Goal: Find specific page/section: Find specific page/section

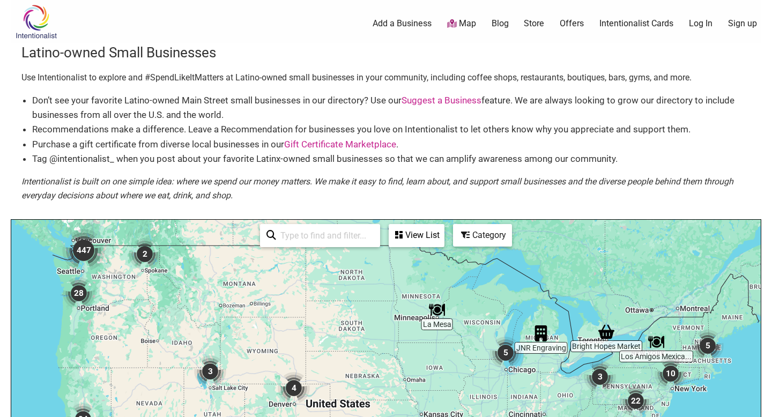
click at [324, 239] on input "search" at bounding box center [325, 235] width 98 height 21
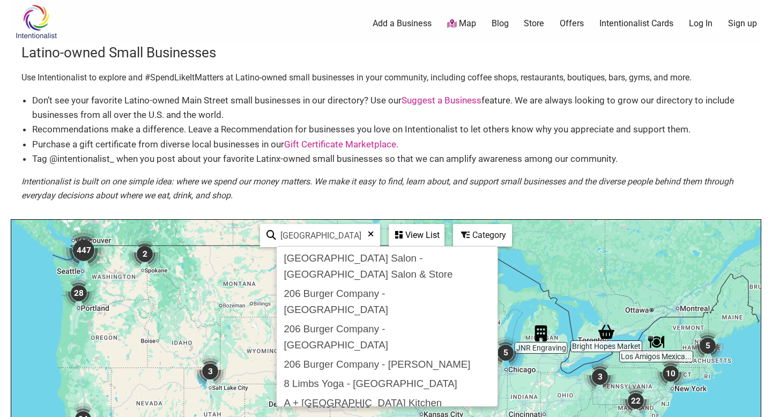
type input "[GEOGRAPHIC_DATA]"
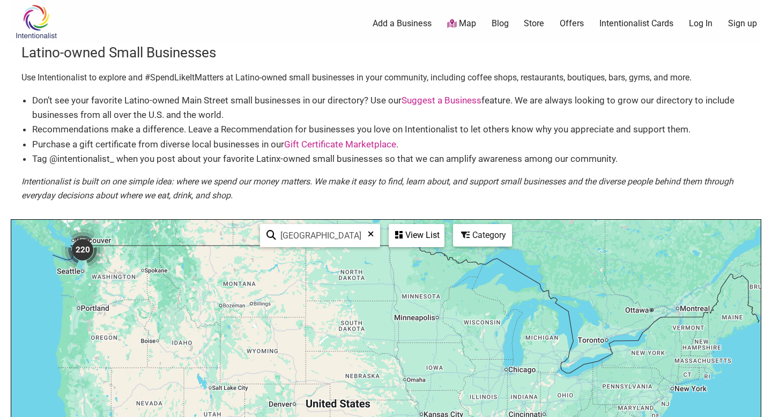
click at [80, 243] on img "220" at bounding box center [82, 249] width 43 height 43
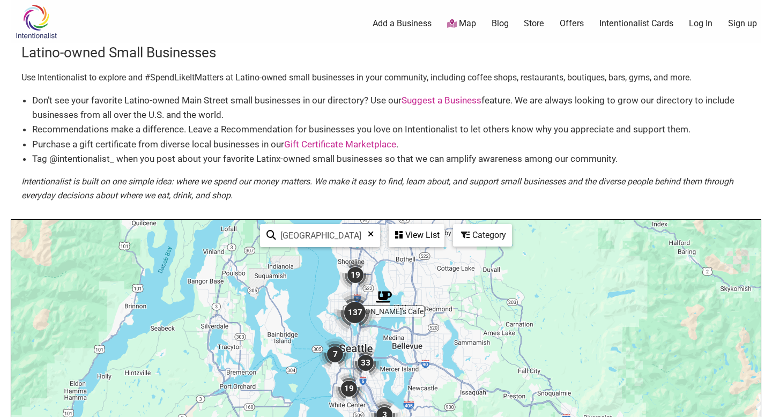
drag, startPoint x: 318, startPoint y: 338, endPoint x: 290, endPoint y: 289, distance: 56.4
click at [473, 235] on div "Category" at bounding box center [482, 235] width 57 height 20
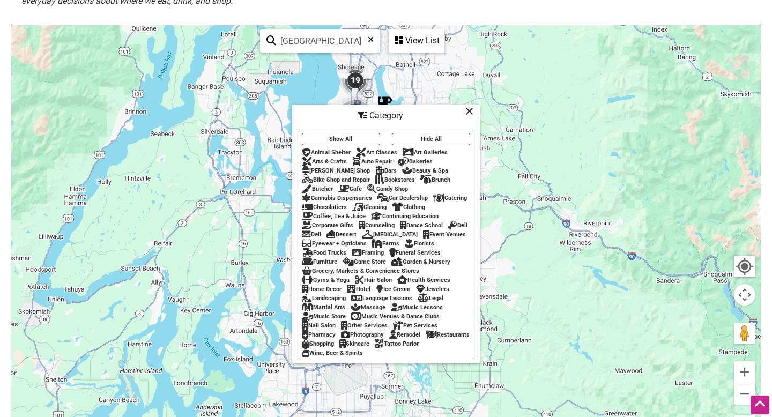
scroll to position [199, 0]
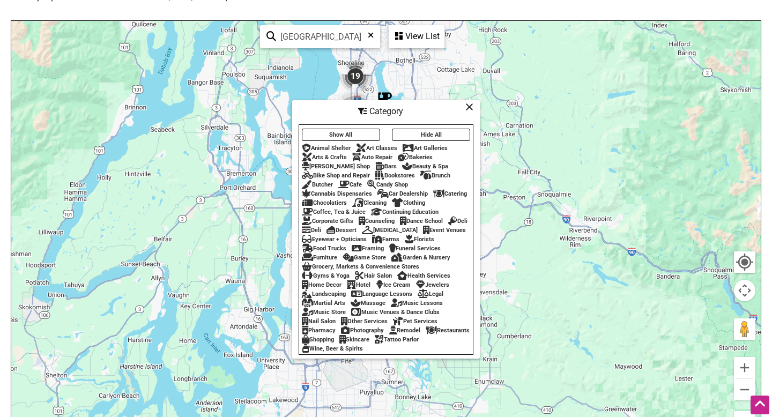
click at [468, 107] on icon at bounding box center [469, 107] width 8 height 1
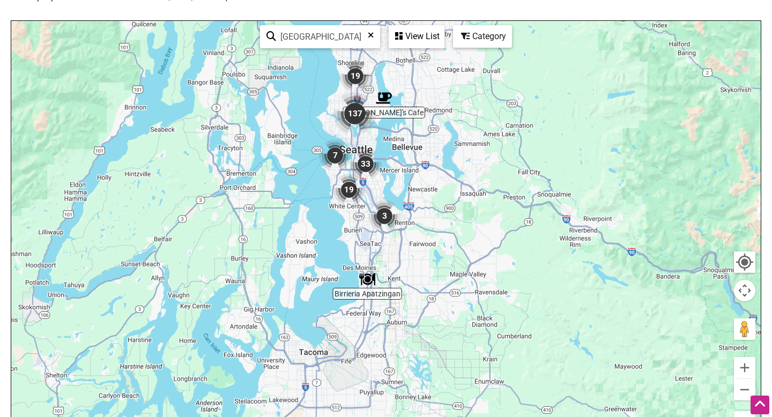
click at [404, 42] on div "View List" at bounding box center [417, 36] width 54 height 20
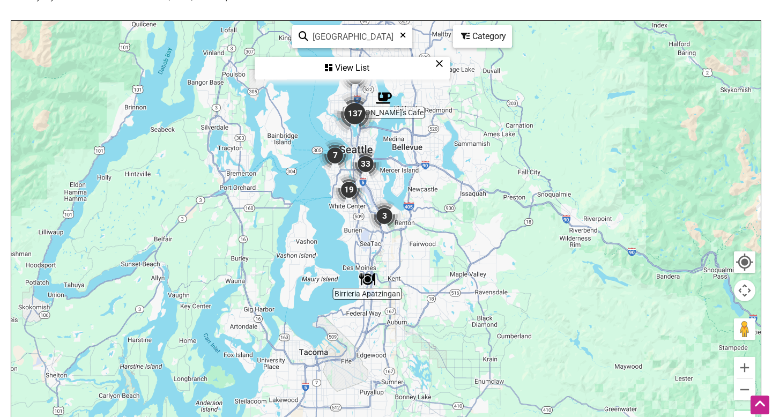
click at [349, 73] on div "View List" at bounding box center [352, 68] width 193 height 20
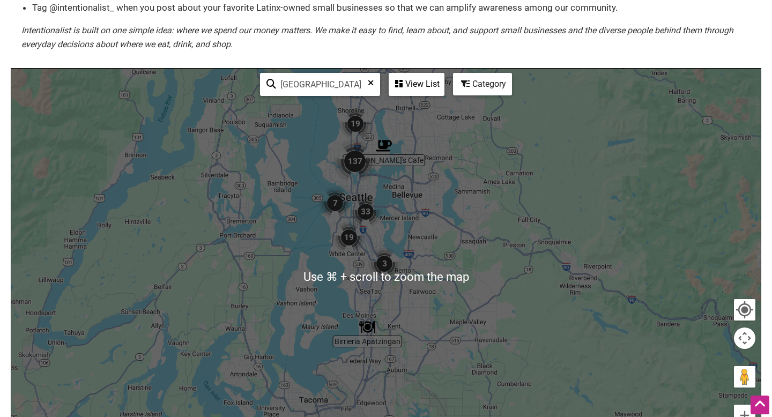
scroll to position [0, 0]
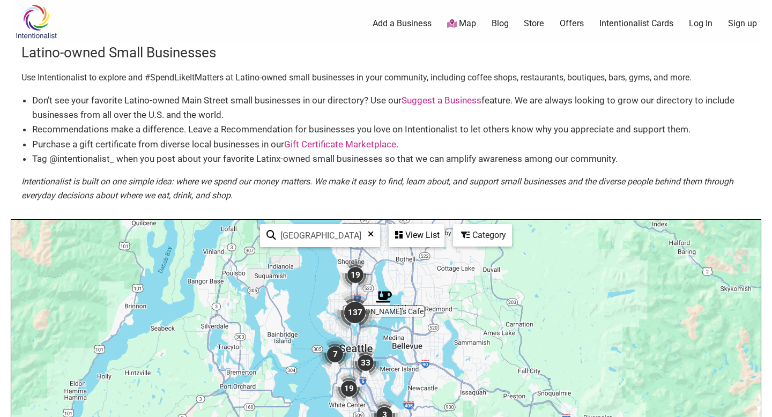
click at [409, 233] on div "View List" at bounding box center [417, 235] width 54 height 20
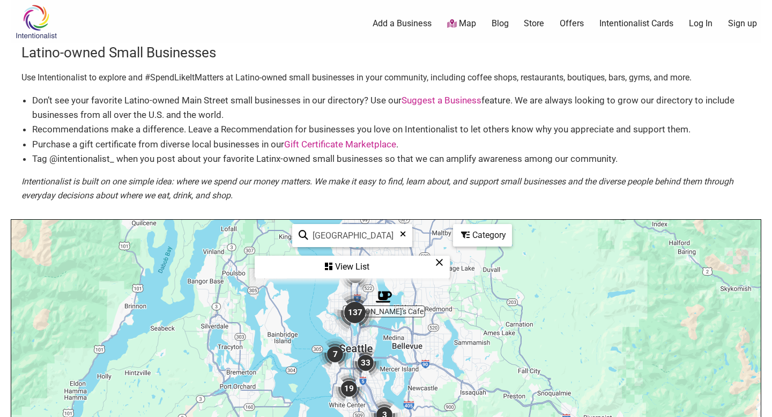
click at [401, 235] on icon at bounding box center [403, 238] width 6 height 16
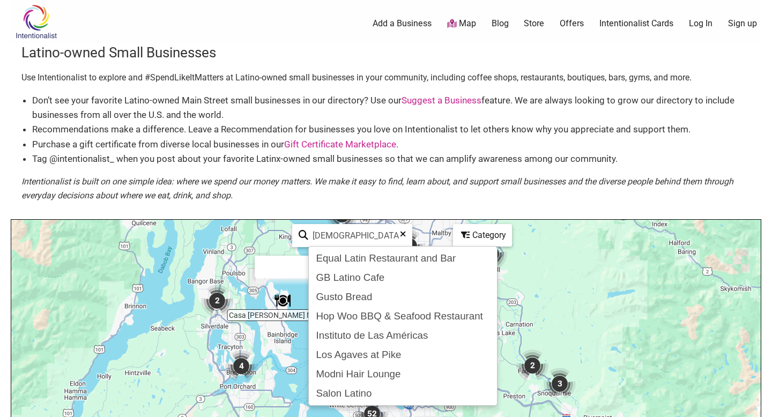
type input "[DEMOGRAPHIC_DATA]"
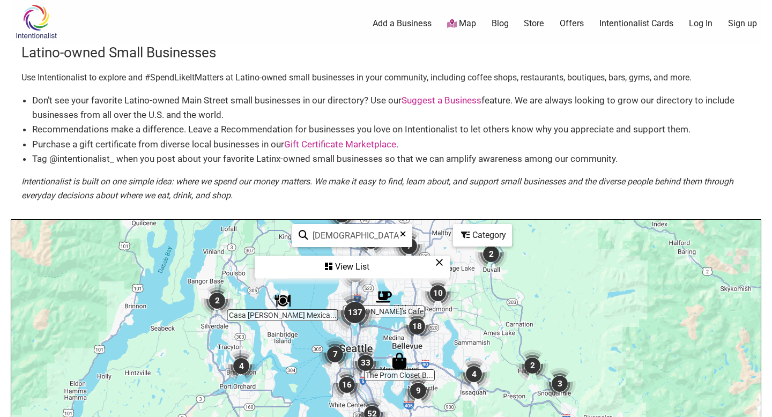
click at [349, 264] on div "View List" at bounding box center [352, 267] width 193 height 20
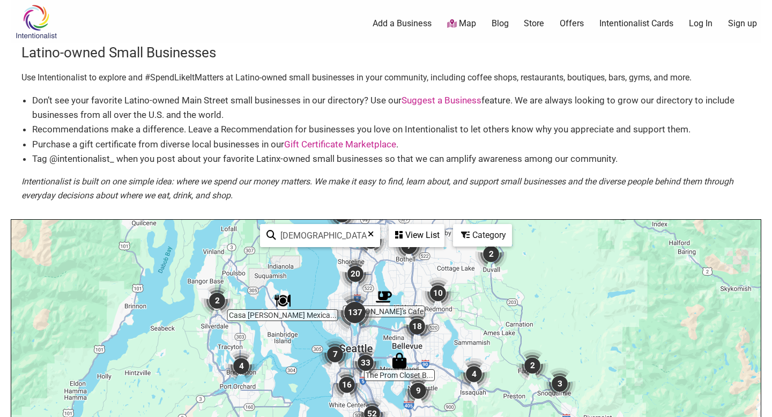
click at [413, 236] on div "View List" at bounding box center [417, 235] width 54 height 20
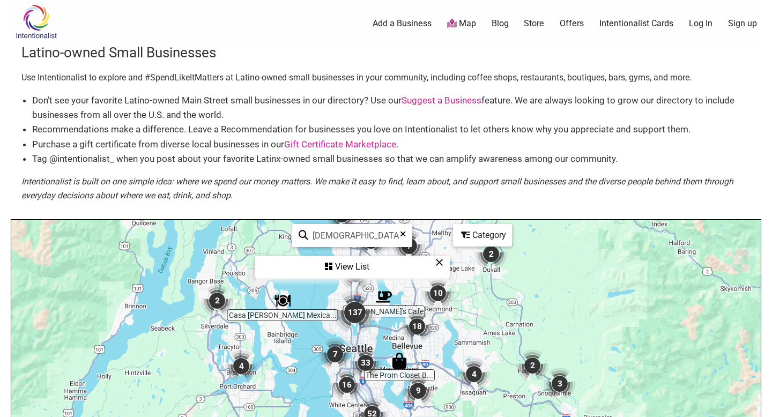
click at [382, 266] on div "View List" at bounding box center [352, 267] width 193 height 20
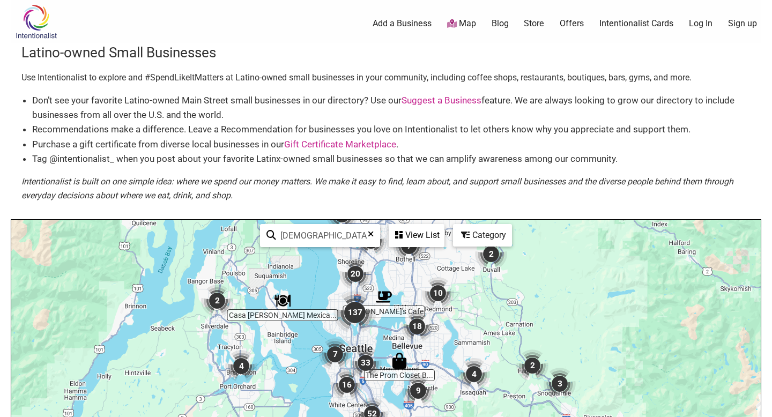
click at [359, 311] on img "137" at bounding box center [354, 312] width 43 height 43
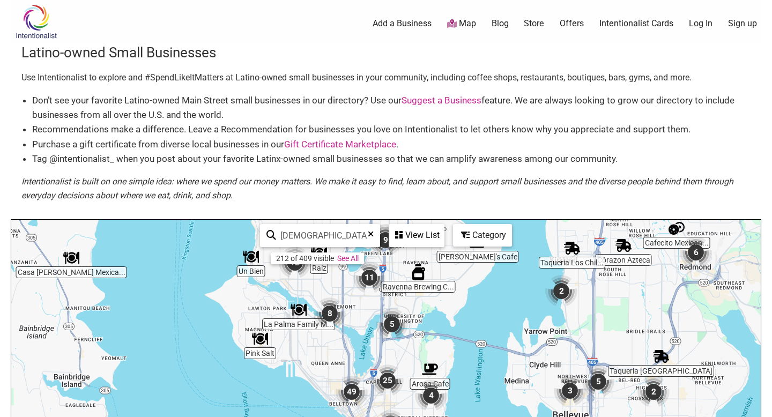
drag, startPoint x: 391, startPoint y: 376, endPoint x: 348, endPoint y: 300, distance: 87.6
click at [349, 258] on link "See All" at bounding box center [347, 258] width 21 height 9
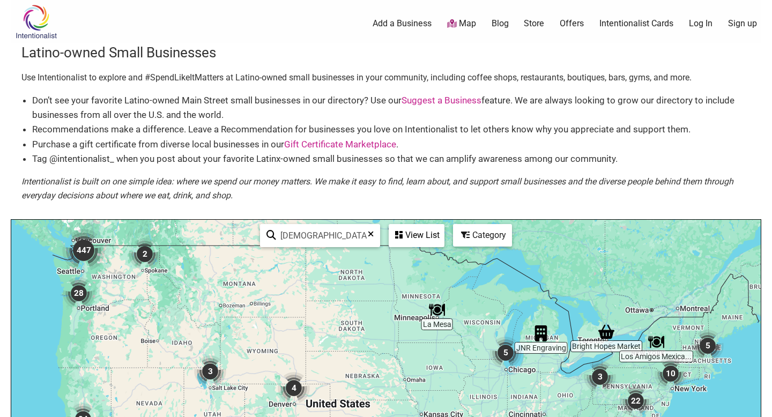
click at [81, 251] on img "447" at bounding box center [83, 250] width 43 height 43
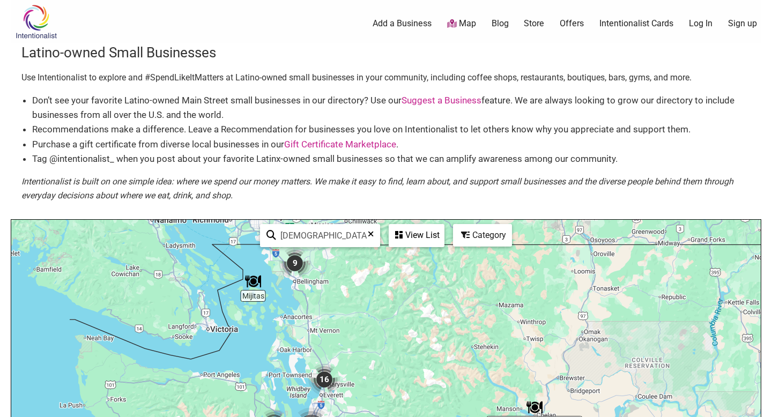
click at [417, 237] on div "View List" at bounding box center [417, 235] width 54 height 20
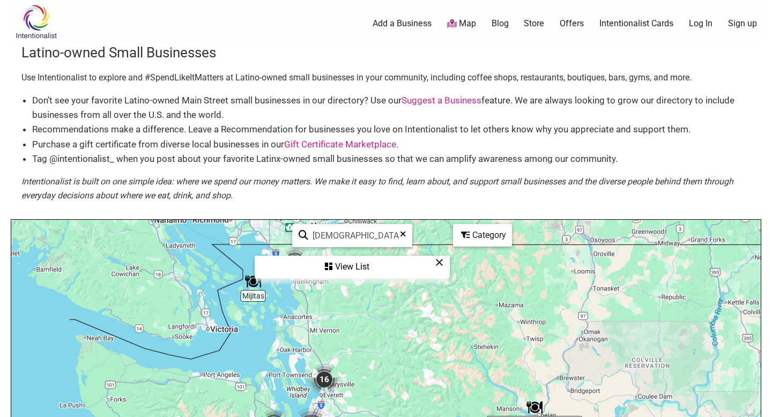
click at [346, 267] on div "View List" at bounding box center [352, 267] width 193 height 20
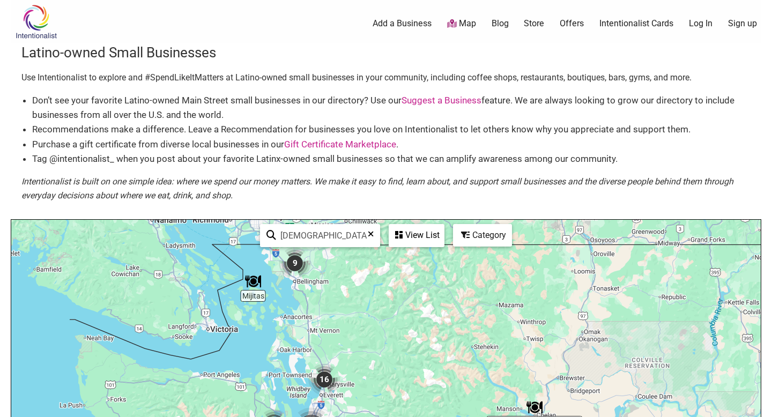
click at [296, 263] on img "9" at bounding box center [295, 263] width 32 height 32
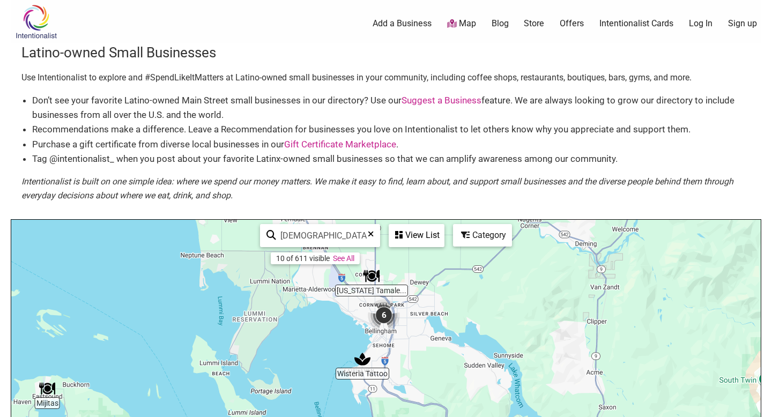
drag, startPoint x: 365, startPoint y: 375, endPoint x: 349, endPoint y: 146, distance: 230.0
click at [349, 146] on div "Latino-owned Small Businesses Use Intentionalist to explore and #SpendLikeItMat…" at bounding box center [386, 340] width 750 height 594
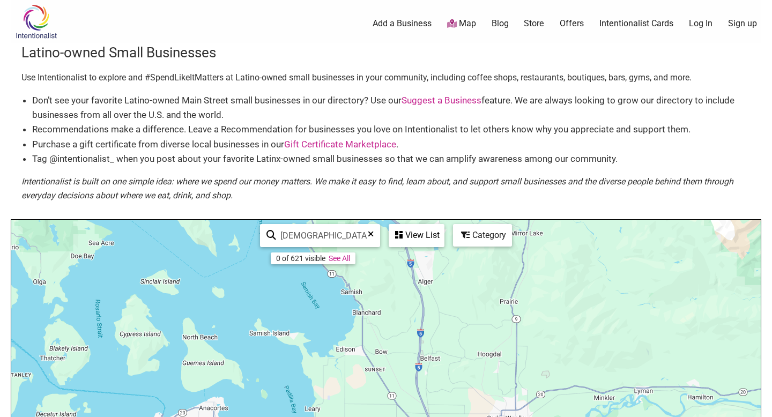
drag, startPoint x: 360, startPoint y: 328, endPoint x: 366, endPoint y: 106, distance: 221.9
click at [367, 108] on div "Latino-owned Small Businesses Use Intentionalist to explore and #SpendLikeItMat…" at bounding box center [386, 340] width 750 height 594
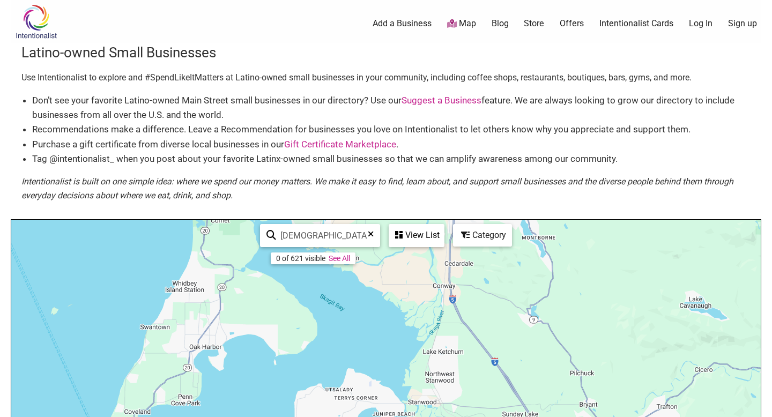
drag, startPoint x: 330, startPoint y: 317, endPoint x: 343, endPoint y: 188, distance: 130.4
click at [343, 188] on div "Latino-owned Small Businesses Use Intentionalist to explore and #SpendLikeItMat…" at bounding box center [386, 340] width 750 height 594
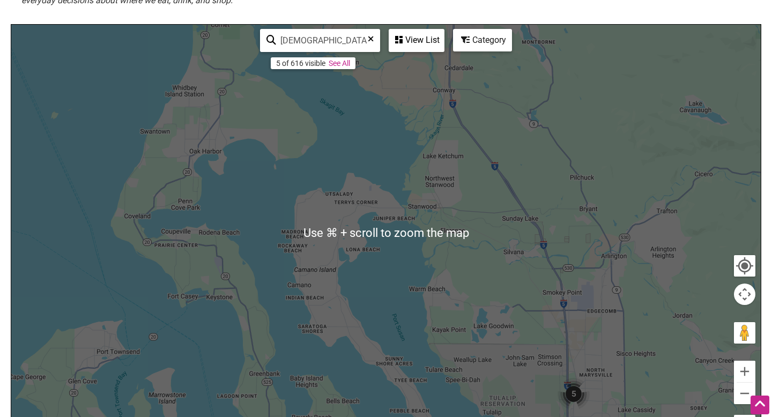
scroll to position [214, 0]
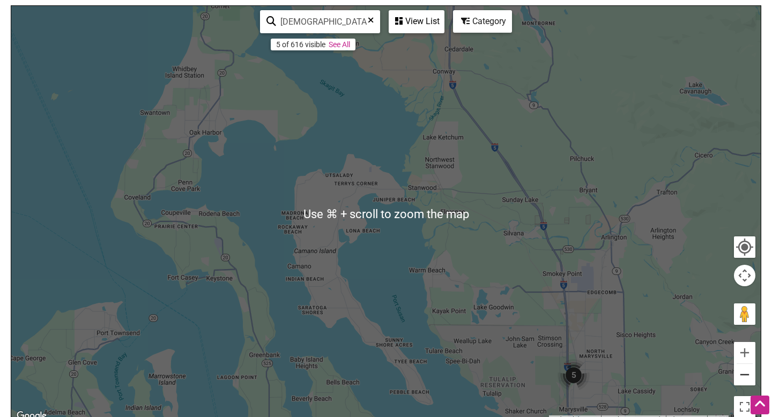
click at [744, 376] on button "Zoom out" at bounding box center [744, 374] width 21 height 21
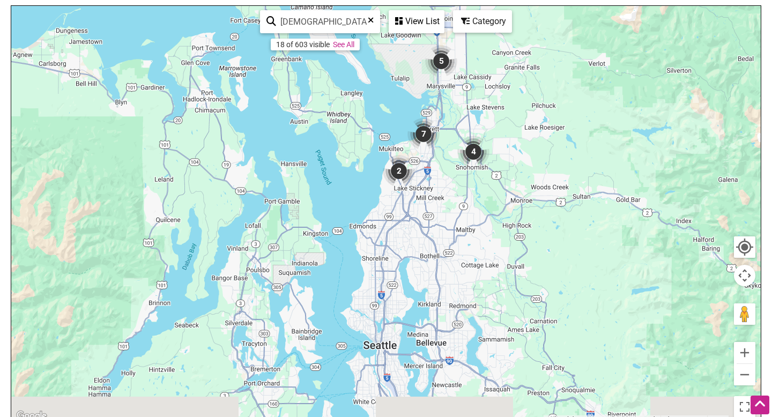
drag, startPoint x: 429, startPoint y: 364, endPoint x: 390, endPoint y: 135, distance: 232.7
click at [390, 135] on div "To navigate, press the arrow keys." at bounding box center [385, 214] width 749 height 417
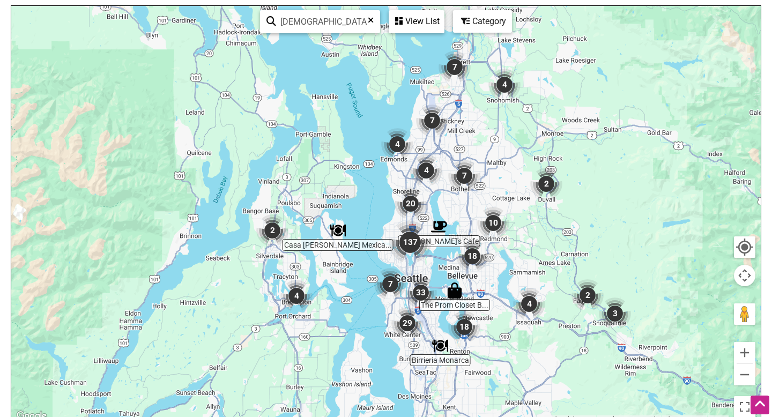
drag, startPoint x: 348, startPoint y: 323, endPoint x: 379, endPoint y: 255, distance: 74.3
click at [379, 255] on div "To navigate, press the arrow keys." at bounding box center [385, 214] width 749 height 417
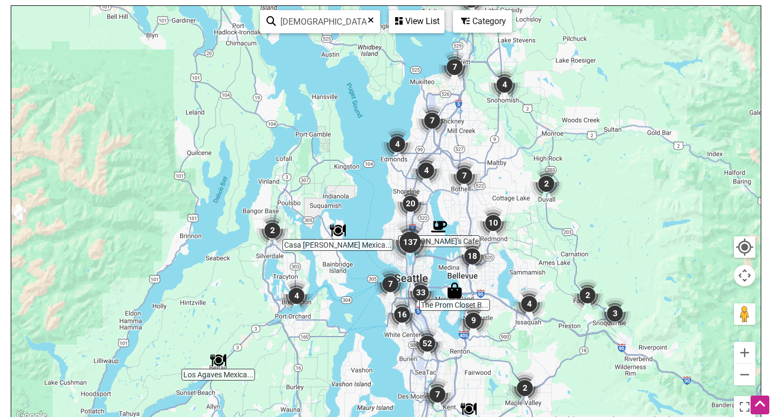
click at [420, 21] on div "View List" at bounding box center [417, 21] width 54 height 20
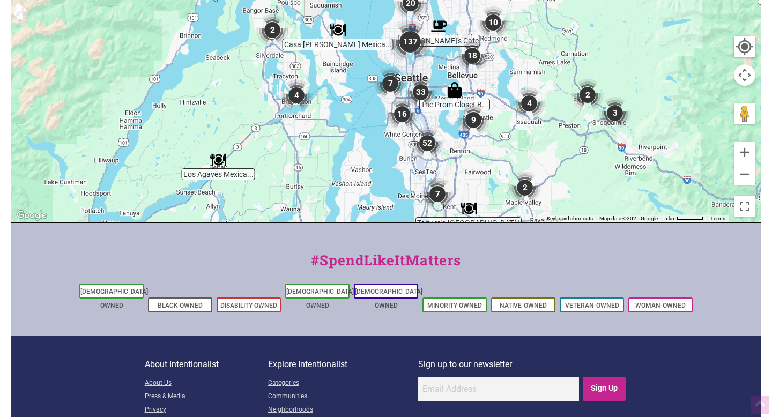
scroll to position [476, 0]
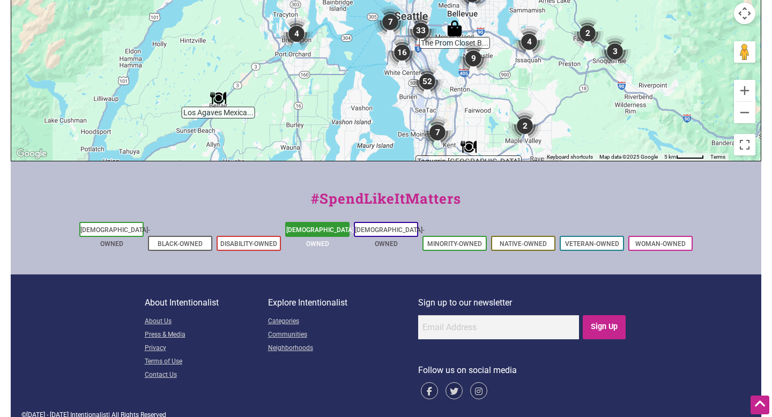
click at [303, 228] on link "[DEMOGRAPHIC_DATA]-Owned" at bounding box center [321, 236] width 70 height 21
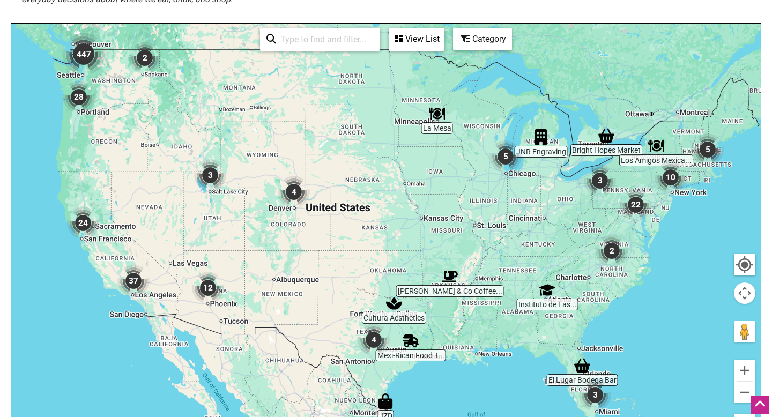
scroll to position [147, 0]
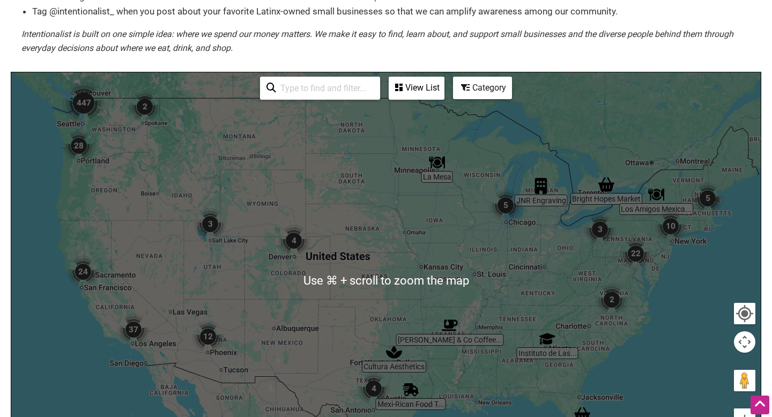
click at [81, 104] on img "447" at bounding box center [83, 102] width 43 height 43
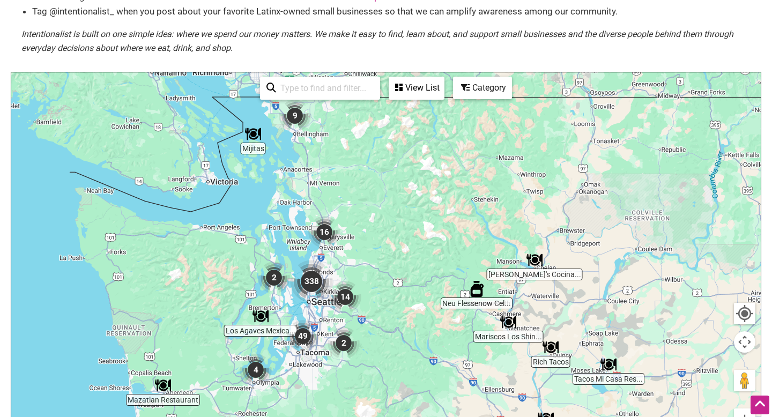
click at [310, 280] on img "338" at bounding box center [311, 281] width 43 height 43
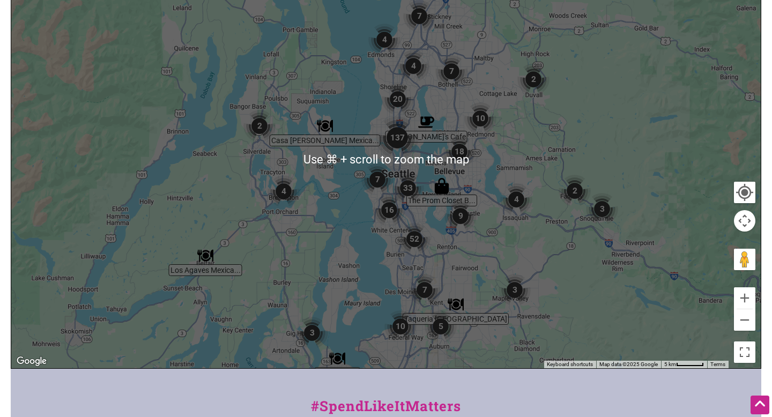
scroll to position [263, 0]
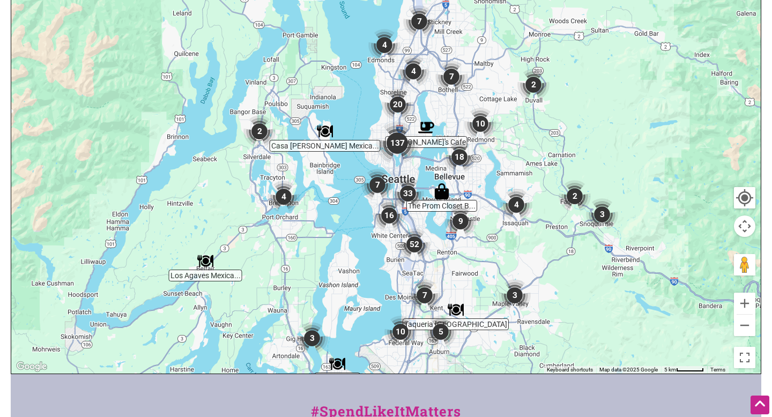
click at [397, 142] on img "137" at bounding box center [397, 143] width 43 height 43
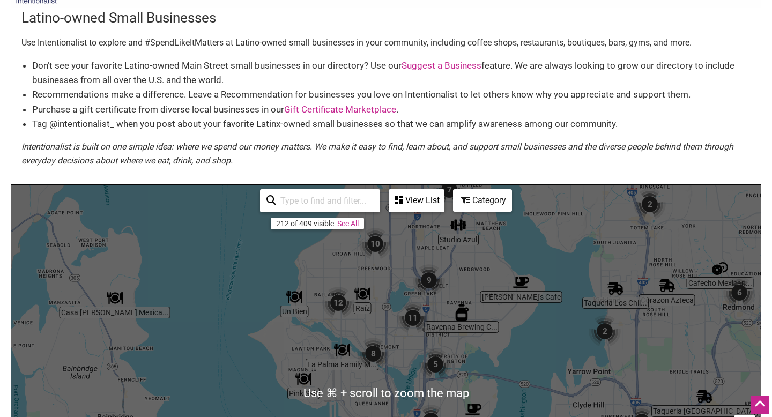
scroll to position [0, 0]
